Goal: Task Accomplishment & Management: Complete application form

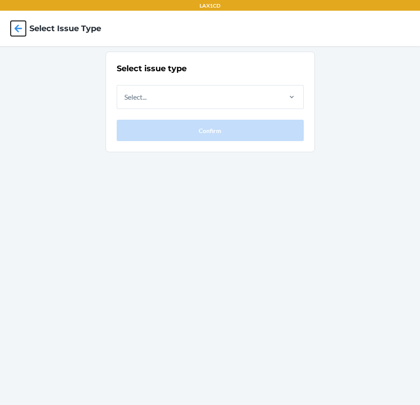
click at [21, 31] on icon at bounding box center [18, 28] width 15 height 15
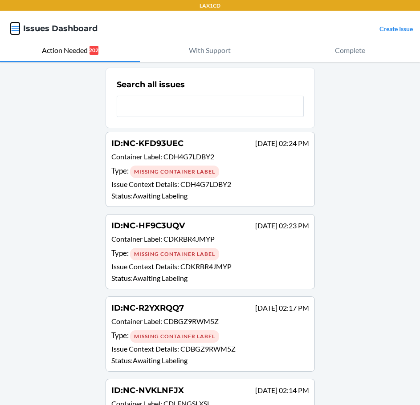
click at [16, 31] on icon "button" at bounding box center [15, 28] width 9 height 9
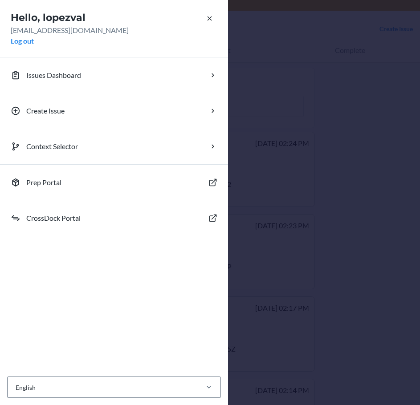
click at [351, 133] on div "Hello, lopezval [EMAIL_ADDRESS][DOMAIN_NAME] Log out Issues Dashboard Create Is…" at bounding box center [210, 202] width 420 height 405
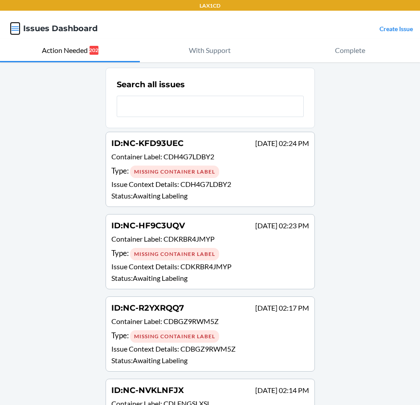
click at [16, 26] on icon "button" at bounding box center [15, 28] width 9 height 9
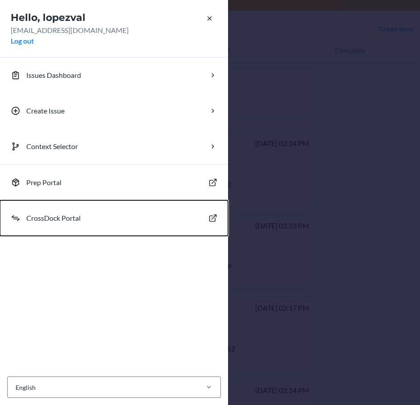
click at [48, 215] on p "CrossDock Portal" at bounding box center [53, 218] width 54 height 11
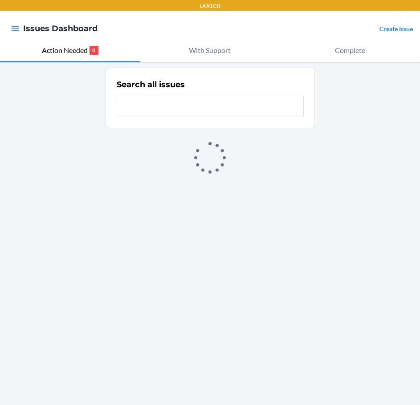
click at [405, 28] on link "Create Issue" at bounding box center [395, 29] width 33 height 8
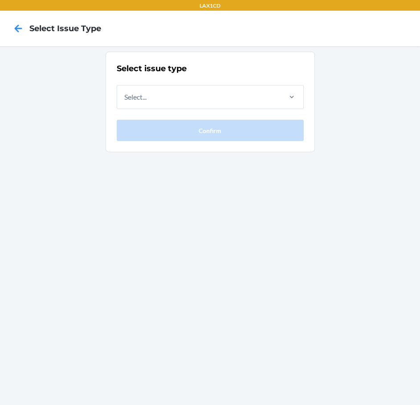
click at [135, 85] on div "Select issue type Select... Confirm" at bounding box center [210, 102] width 187 height 78
click at [136, 95] on div "Select..." at bounding box center [135, 97] width 22 height 11
click at [125, 95] on input "Select..." at bounding box center [124, 97] width 1 height 11
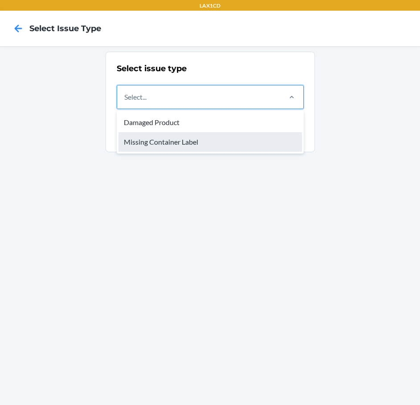
click at [136, 139] on div "Missing Container Label" at bounding box center [209, 142] width 183 height 20
click at [125, 102] on input "option Missing Container Label focused, 2 of 2. 2 results available. Use Up and…" at bounding box center [124, 97] width 1 height 11
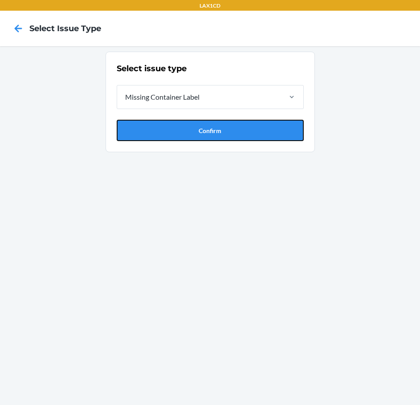
click at [136, 139] on button "Confirm" at bounding box center [210, 130] width 187 height 21
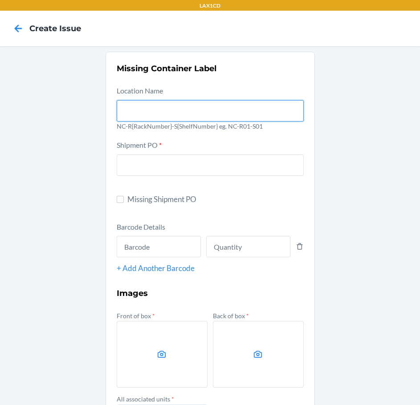
click at [120, 114] on input "text" at bounding box center [210, 110] width 187 height 21
type input "NC-RLCD01-S01"
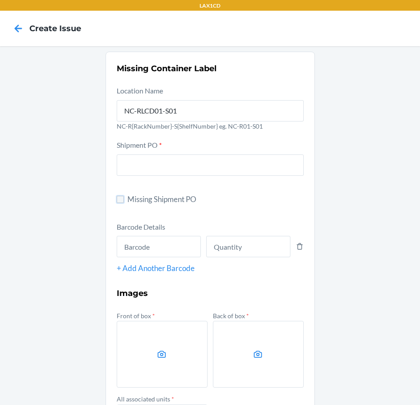
click at [119, 200] on input "Missing Shipment PO" at bounding box center [120, 199] width 7 height 7
checkbox input "true"
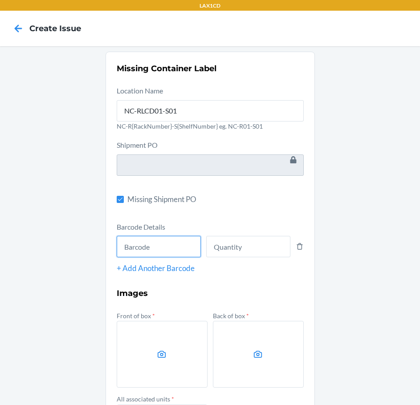
click at [125, 243] on input "text" at bounding box center [159, 246] width 84 height 21
type input "843085126841"
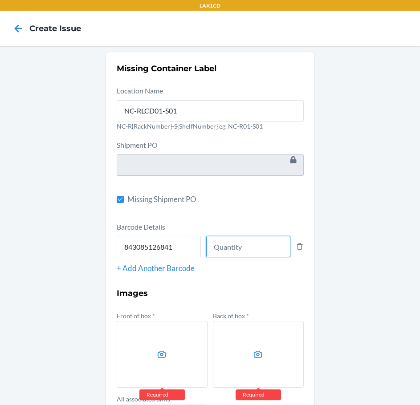
click at [249, 254] on input "number" at bounding box center [248, 246] width 84 height 21
type input "8"
click at [120, 344] on label at bounding box center [162, 354] width 91 height 67
click at [0, 0] on input "file" at bounding box center [0, 0] width 0 height 0
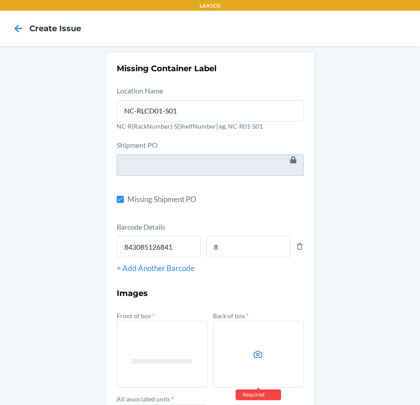
click at [221, 335] on label at bounding box center [258, 354] width 91 height 67
click at [0, 0] on input "file" at bounding box center [0, 0] width 0 height 0
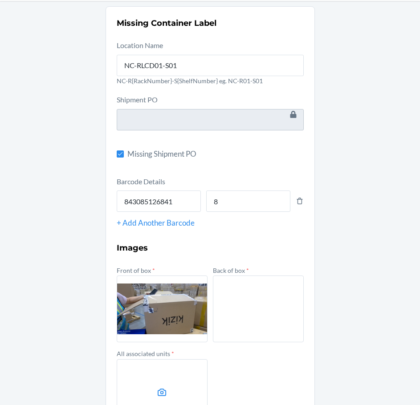
scroll to position [89, 0]
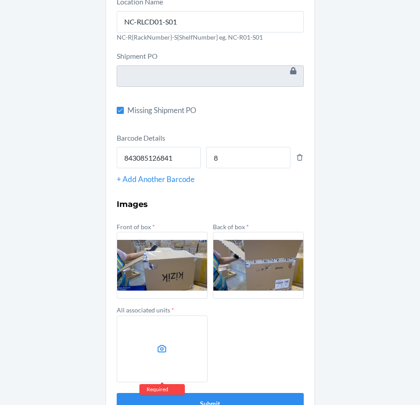
click at [160, 339] on label at bounding box center [162, 348] width 91 height 67
click at [0, 0] on input "file" at bounding box center [0, 0] width 0 height 0
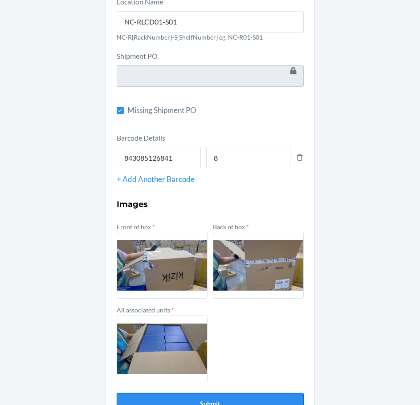
click at [197, 400] on button "Submit" at bounding box center [210, 403] width 187 height 21
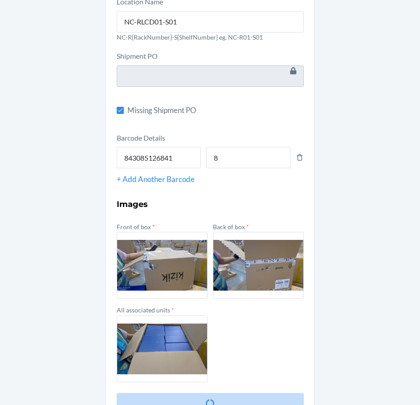
scroll to position [0, 0]
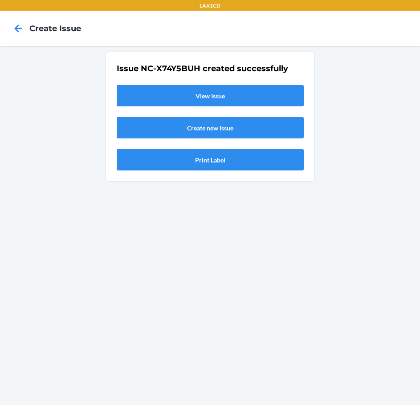
click at [184, 93] on link "View Issue" at bounding box center [210, 95] width 187 height 21
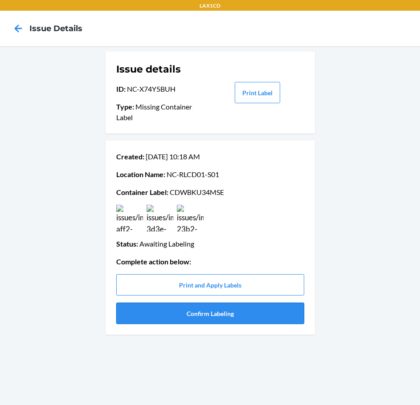
click at [214, 319] on button "Confirm Labeling" at bounding box center [210, 313] width 188 height 21
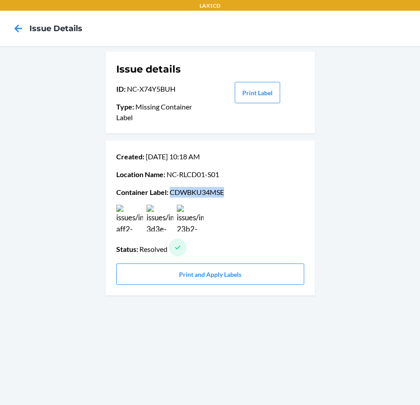
drag, startPoint x: 171, startPoint y: 189, endPoint x: 240, endPoint y: 189, distance: 69.0
click at [240, 189] on p "Container Label : CDWBKU34MSE" at bounding box center [210, 192] width 188 height 11
copy p "CDWBKU34MSE"
click at [220, 278] on button "Print and Apply Labels" at bounding box center [210, 273] width 188 height 21
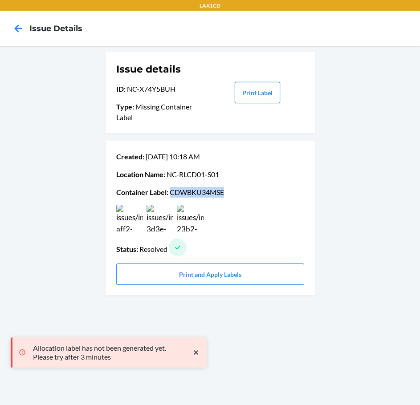
click at [264, 95] on button "Print Label" at bounding box center [256, 92] width 45 height 21
click at [17, 30] on icon at bounding box center [19, 28] width 8 height 8
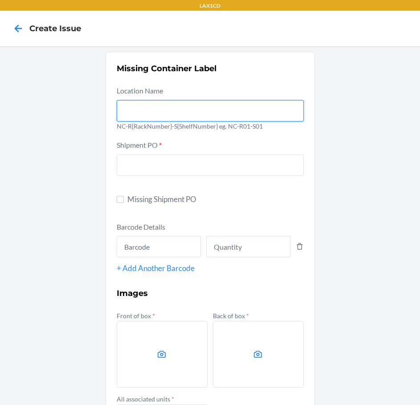
click at [155, 115] on input "text" at bounding box center [210, 110] width 187 height 21
type input "NC-RLCD01-S01"
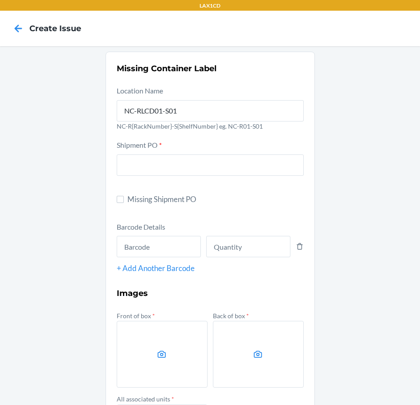
click at [121, 201] on label "Missing Shipment PO" at bounding box center [210, 200] width 187 height 12
click at [121, 201] on input "Missing Shipment PO" at bounding box center [120, 199] width 7 height 7
checkbox input "true"
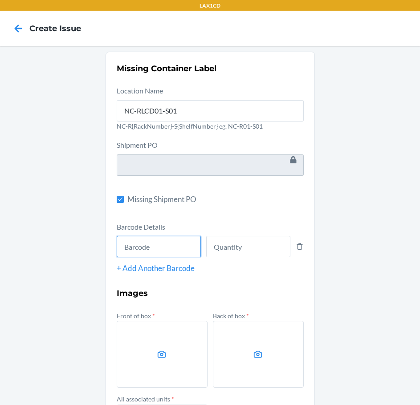
click at [158, 251] on input "text" at bounding box center [159, 246] width 84 height 21
type input "198119032842"
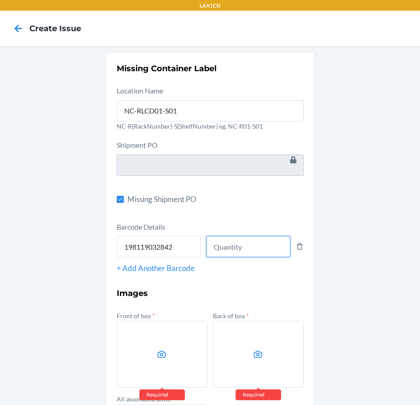
click at [223, 241] on input "number" at bounding box center [248, 246] width 84 height 21
type input "8"
click at [149, 346] on label at bounding box center [162, 354] width 91 height 67
click at [0, 0] on input "file" at bounding box center [0, 0] width 0 height 0
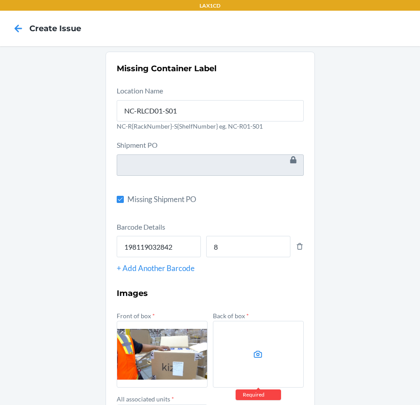
click at [287, 362] on label at bounding box center [258, 354] width 91 height 67
click at [0, 0] on input "file" at bounding box center [0, 0] width 0 height 0
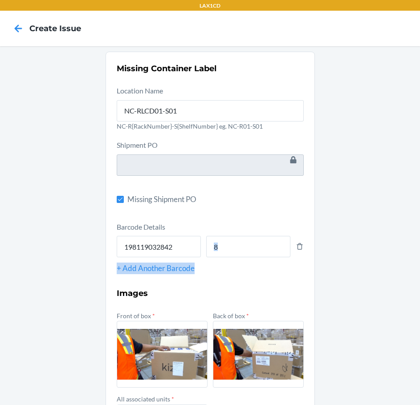
drag, startPoint x: 390, startPoint y: 252, endPoint x: 391, endPoint y: 268, distance: 16.1
click at [395, 271] on div "Missing Container Label Location Name NC-RLCD01-S01 NC-R{RackNumber}-S{ShelfNum…" at bounding box center [210, 282] width 420 height 473
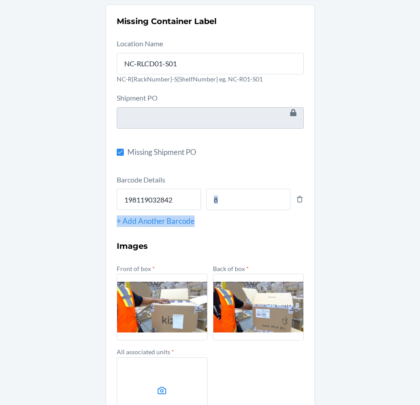
scroll to position [89, 0]
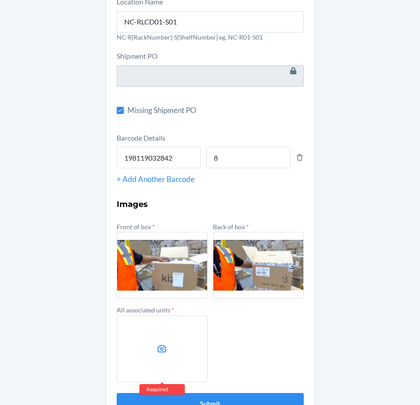
click at [150, 327] on label at bounding box center [162, 348] width 91 height 67
click at [0, 0] on input "file" at bounding box center [0, 0] width 0 height 0
click at [262, 401] on button "Submit" at bounding box center [210, 403] width 187 height 21
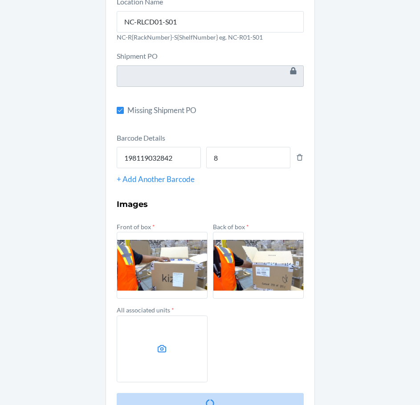
scroll to position [0, 0]
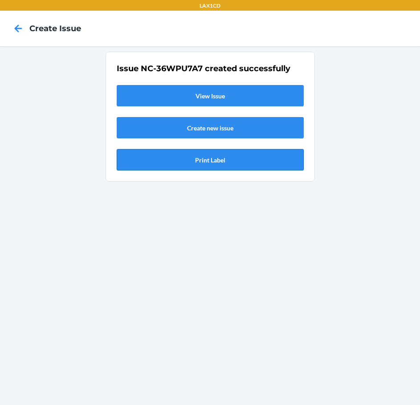
click at [183, 155] on button "Print Label" at bounding box center [210, 159] width 187 height 21
click at [20, 28] on icon at bounding box center [19, 28] width 8 height 8
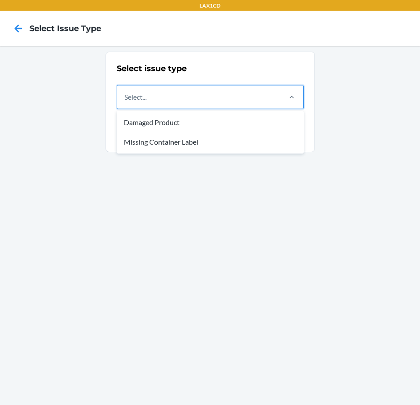
click at [252, 102] on div "Select..." at bounding box center [198, 96] width 163 height 23
click at [125, 102] on input "option Damaged Product focused, 1 of 2. 2 results available. Use Up and Down to…" at bounding box center [124, 97] width 1 height 11
type input "843085126889"
click at [150, 93] on div "Select..." at bounding box center [198, 96] width 163 height 23
click at [125, 93] on input "option Damaged Product focused, 1 of 2. 2 results available. Use Up and Down to…" at bounding box center [124, 97] width 1 height 11
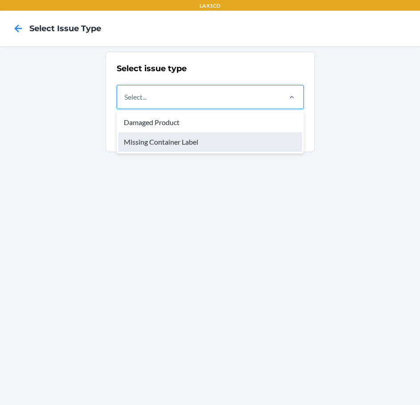
click at [163, 140] on div "Missing Container Label" at bounding box center [209, 142] width 183 height 20
click at [125, 102] on input "option Missing Container Label focused, 2 of 2. 2 results available. Use Up and…" at bounding box center [124, 97] width 1 height 11
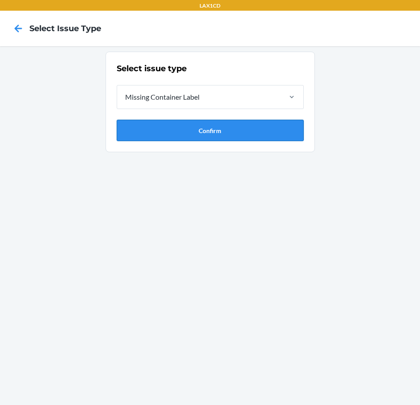
click at [175, 133] on button "Confirm" at bounding box center [210, 130] width 187 height 21
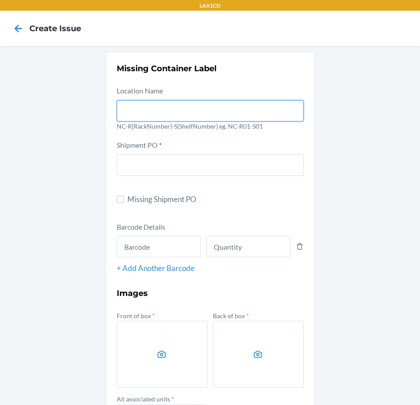
click at [168, 111] on input "text" at bounding box center [210, 110] width 187 height 21
type input "NC-RLCD01-S01"
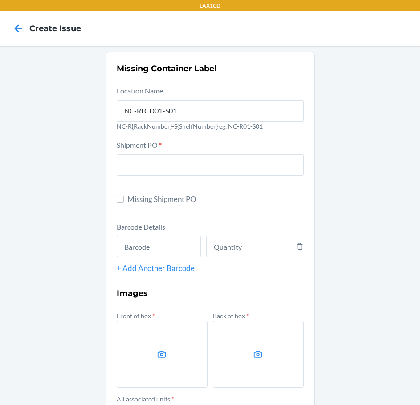
click at [150, 196] on span "Missing Shipment PO" at bounding box center [215, 200] width 176 height 12
click at [124, 196] on input "Missing Shipment PO" at bounding box center [120, 199] width 7 height 7
checkbox input "true"
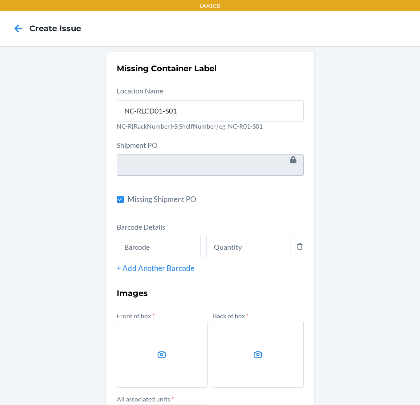
click at [149, 270] on div "+ Add Another Barcode" at bounding box center [210, 268] width 187 height 12
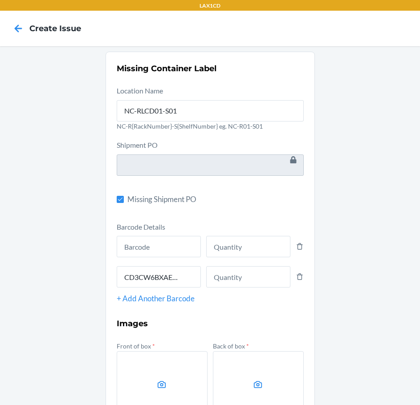
type input "CD3CW6BXAEW"
